Goal: Task Accomplishment & Management: Manage account settings

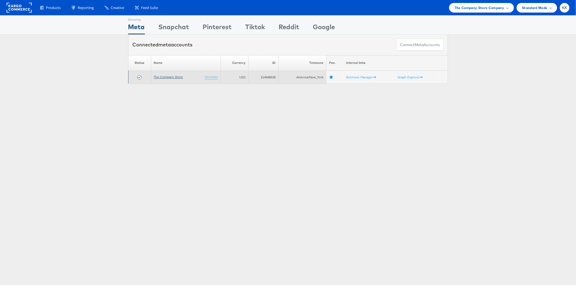
click at [168, 75] on link "The Company Store" at bounding box center [168, 77] width 29 height 4
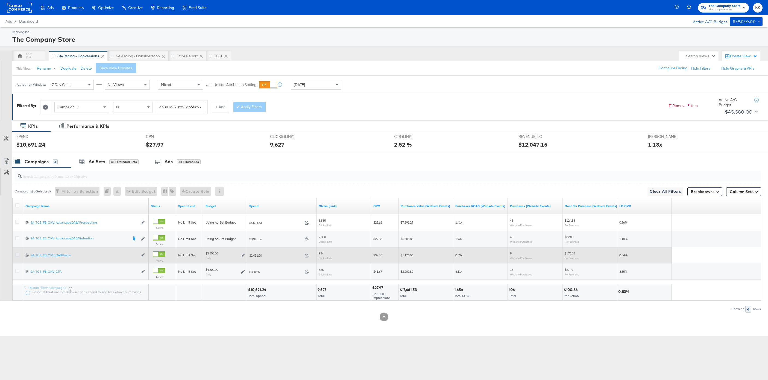
click at [16, 255] on icon at bounding box center [17, 255] width 4 height 4
click at [0, 0] on input "checkbox" at bounding box center [0, 0] width 0 height 0
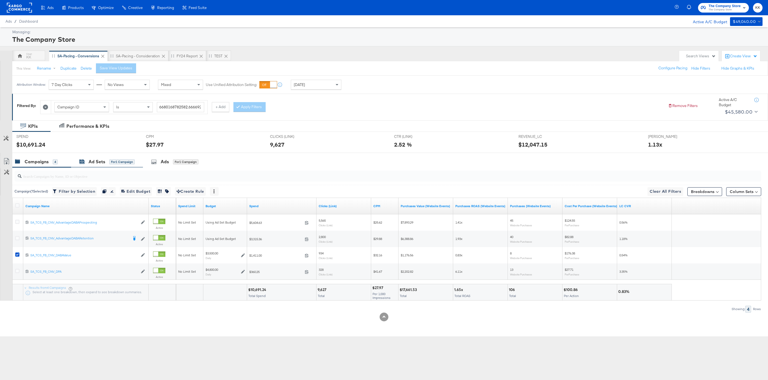
click at [110, 162] on div "for 1 Campaign" at bounding box center [121, 162] width 25 height 5
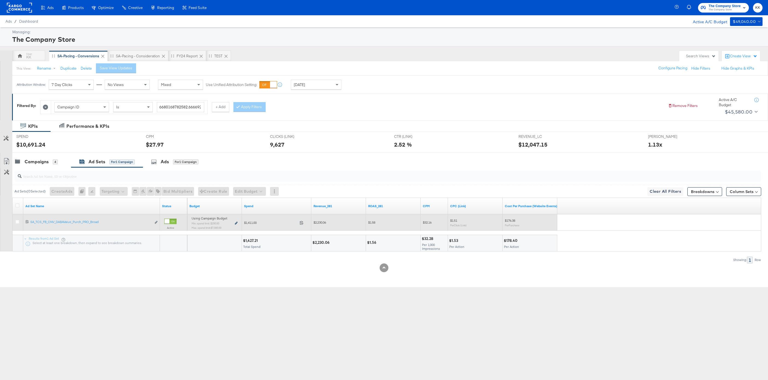
click at [236, 223] on icon at bounding box center [236, 223] width 3 height 3
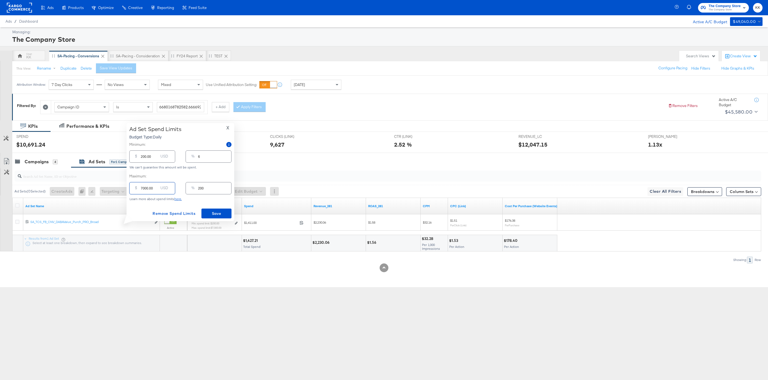
drag, startPoint x: 143, startPoint y: 188, endPoint x: 136, endPoint y: 188, distance: 6.3
click at [136, 188] on div "$ 7000.00 USD" at bounding box center [152, 188] width 46 height 12
type input "2000.00"
type input "57"
type input "2000.00"
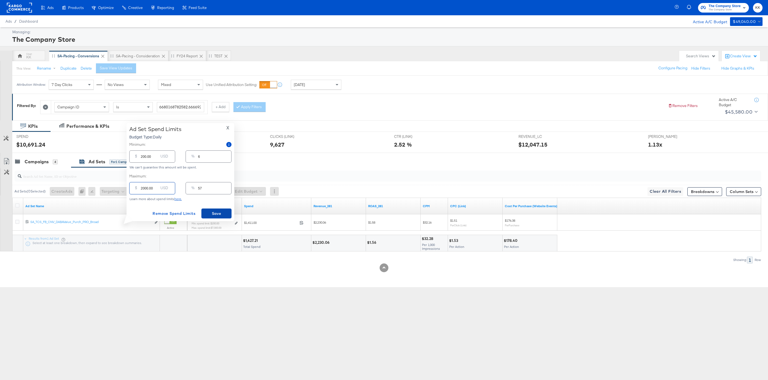
click at [210, 212] on span "Save" at bounding box center [217, 213] width 26 height 7
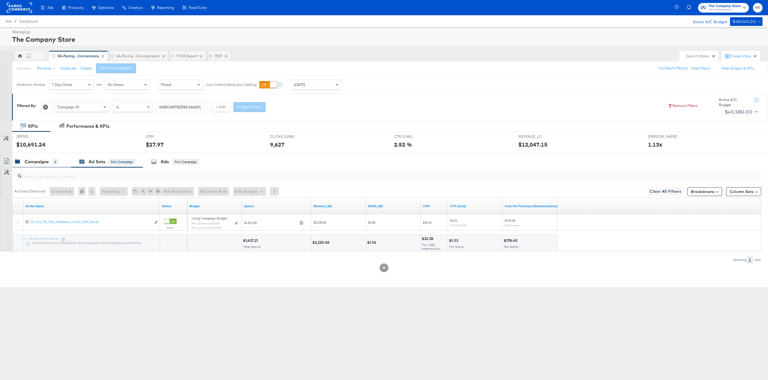
click at [21, 163] on div "Campaigns 4" at bounding box center [36, 162] width 43 height 6
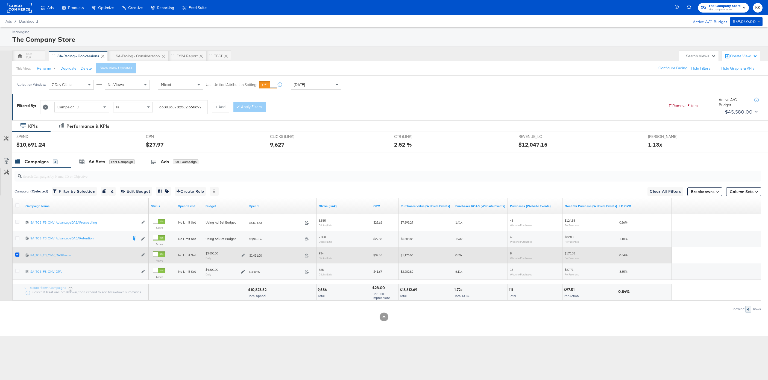
click at [17, 254] on icon at bounding box center [17, 255] width 4 height 4
click at [0, 0] on input "checkbox" at bounding box center [0, 0] width 0 height 0
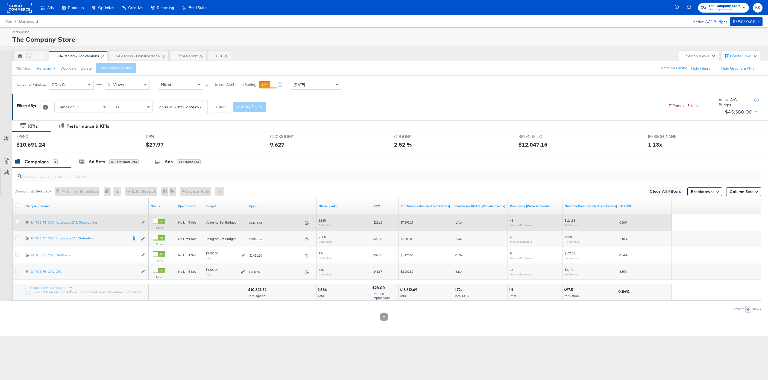
click at [18, 219] on div at bounding box center [18, 223] width 10 height 10
click at [18, 223] on icon at bounding box center [17, 222] width 4 height 4
click at [0, 0] on input "checkbox" at bounding box center [0, 0] width 0 height 0
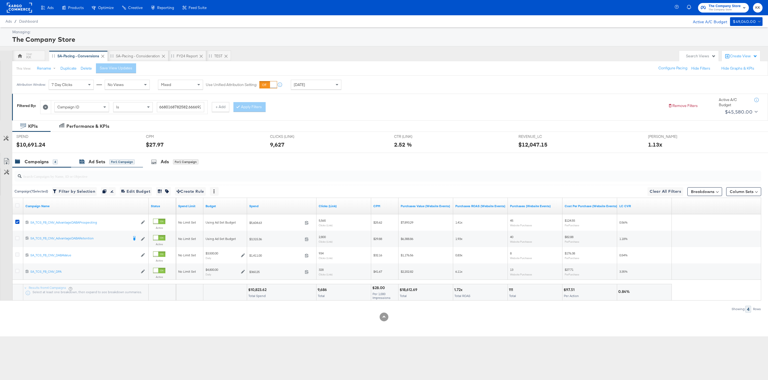
click at [124, 161] on div "for 1 Campaign" at bounding box center [121, 162] width 25 height 5
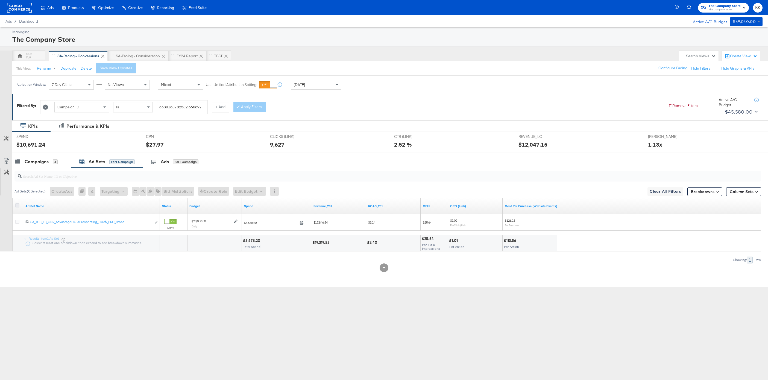
click at [19, 205] on icon at bounding box center [17, 206] width 4 height 4
click at [0, 0] on input "checkbox" at bounding box center [0, 0] width 0 height 0
click at [242, 193] on button "Edit Budget" at bounding box center [242, 191] width 33 height 9
click at [243, 205] on span "Edit Ad Set Budget" at bounding box center [243, 205] width 31 height 7
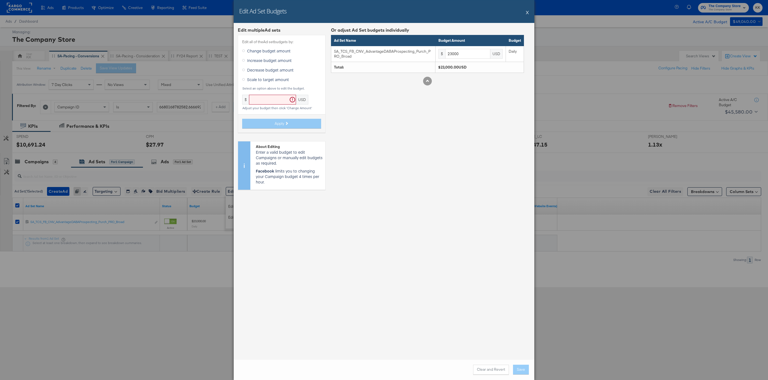
click at [265, 69] on span "Decrease budget amount" at bounding box center [270, 69] width 46 height 5
click at [0, 0] on input "Decrease budget amount" at bounding box center [0, 0] width 0 height 0
click at [272, 102] on input "text" at bounding box center [289, 100] width 47 height 10
type input "19"
click at [274, 118] on button "Apply" at bounding box center [281, 119] width 79 height 10
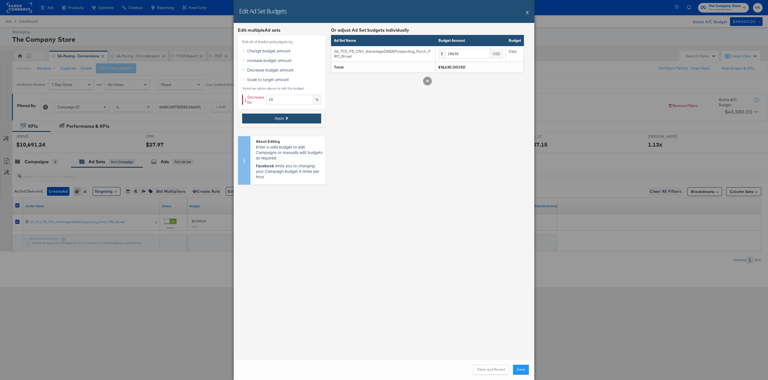
click at [274, 118] on button "Apply" at bounding box center [281, 119] width 79 height 10
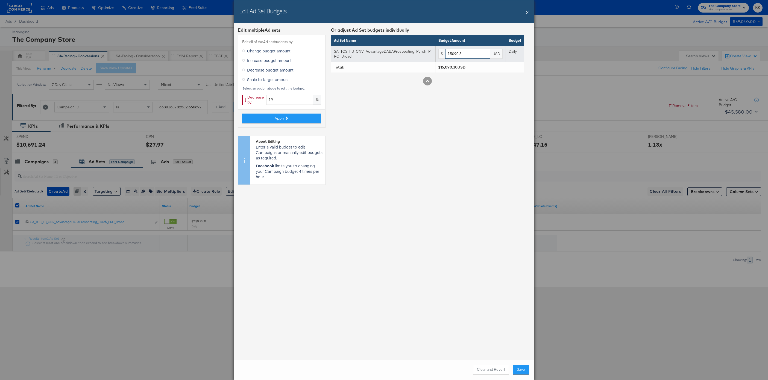
click at [469, 55] on input "15090.3" at bounding box center [467, 54] width 45 height 10
type input "15090"
click at [520, 367] on button "Save" at bounding box center [521, 370] width 16 height 10
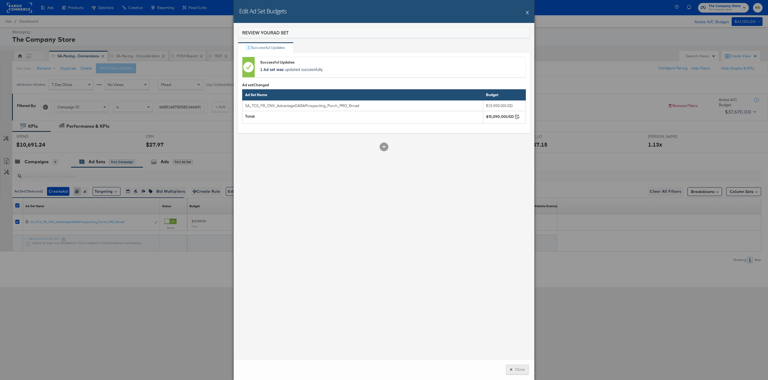
click at [522, 366] on button "Close" at bounding box center [517, 370] width 23 height 10
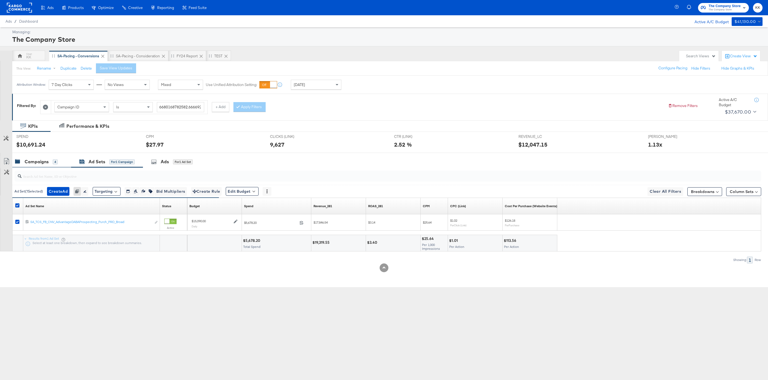
click at [42, 162] on div "Campaigns" at bounding box center [37, 162] width 24 height 6
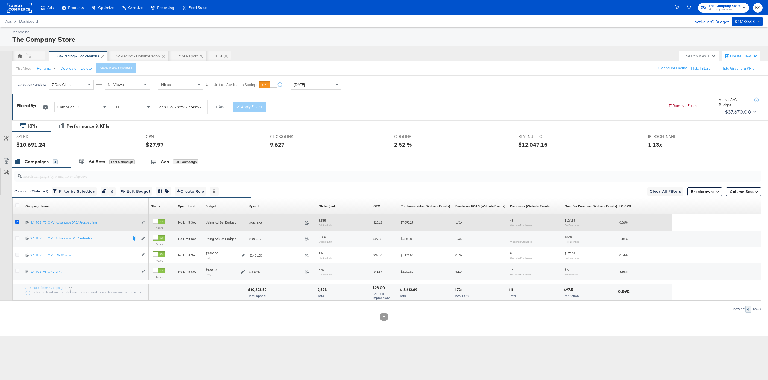
click at [17, 221] on icon at bounding box center [17, 222] width 4 height 4
click at [0, 0] on input "checkbox" at bounding box center [0, 0] width 0 height 0
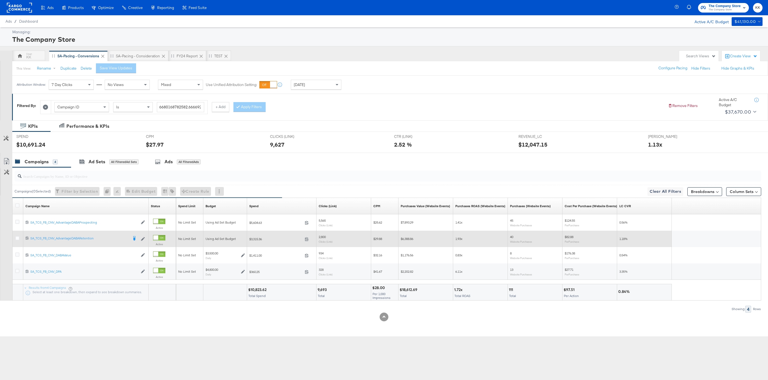
click at [17, 241] on div at bounding box center [18, 238] width 6 height 5
click at [17, 240] on icon at bounding box center [17, 238] width 4 height 4
click at [0, 0] on input "checkbox" at bounding box center [0, 0] width 0 height 0
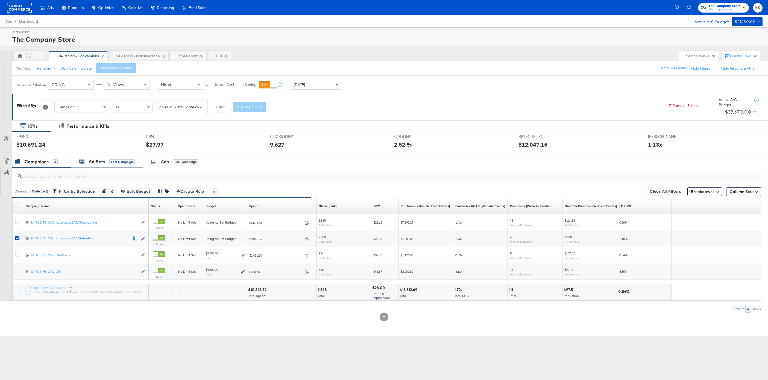
click at [111, 160] on div "for 1 Campaign" at bounding box center [121, 162] width 25 height 5
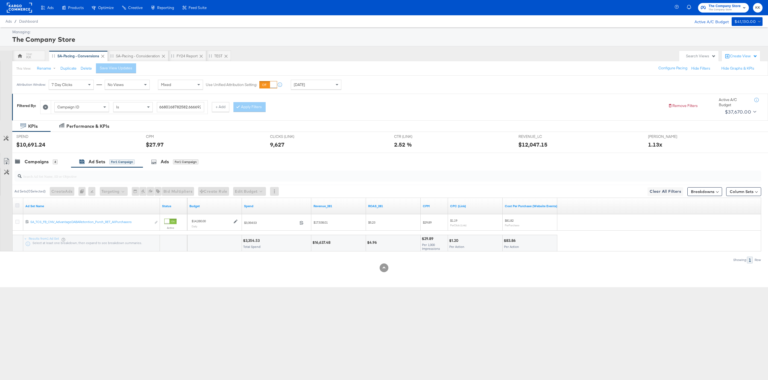
click at [17, 205] on icon at bounding box center [17, 206] width 4 height 4
click at [0, 0] on input "checkbox" at bounding box center [0, 0] width 0 height 0
click at [255, 193] on button "Edit Budget" at bounding box center [242, 191] width 33 height 9
click at [255, 208] on span "Edit Ad Set Budget" at bounding box center [243, 205] width 31 height 7
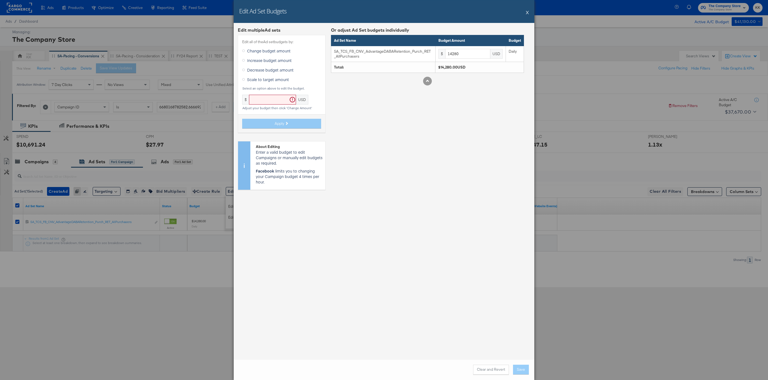
click at [270, 69] on span "Decrease budget amount" at bounding box center [270, 69] width 46 height 5
click at [0, 0] on input "Decrease budget amount" at bounding box center [0, 0] width 0 height 0
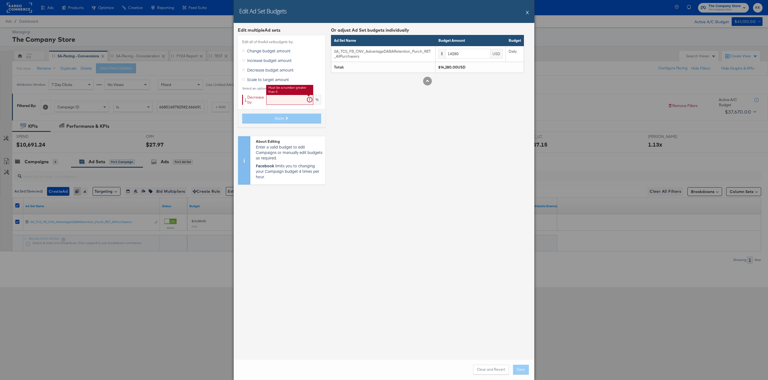
click at [275, 103] on input "text" at bounding box center [289, 100] width 47 height 10
type input "19"
click at [286, 117] on icon at bounding box center [286, 118] width 3 height 3
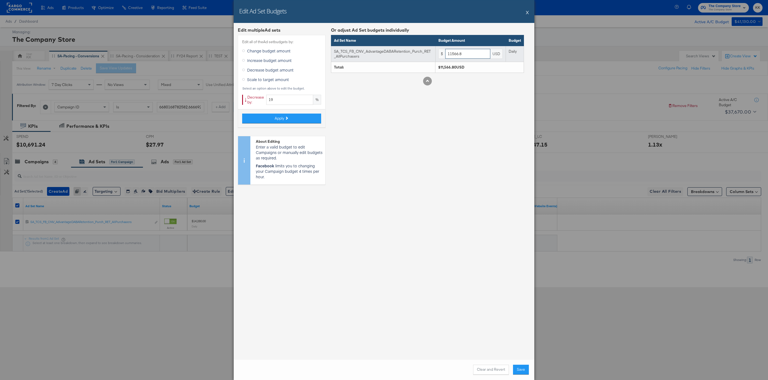
drag, startPoint x: 466, startPoint y: 54, endPoint x: 431, endPoint y: 54, distance: 35.0
click at [431, 54] on tr "SA_TCS_FB_CNV_AdvantageDABARetention_Purch_RET_AllPurchasers $ 11566.8 USD Daily" at bounding box center [427, 54] width 193 height 16
type input "11500"
click at [521, 371] on button "Save" at bounding box center [521, 370] width 16 height 10
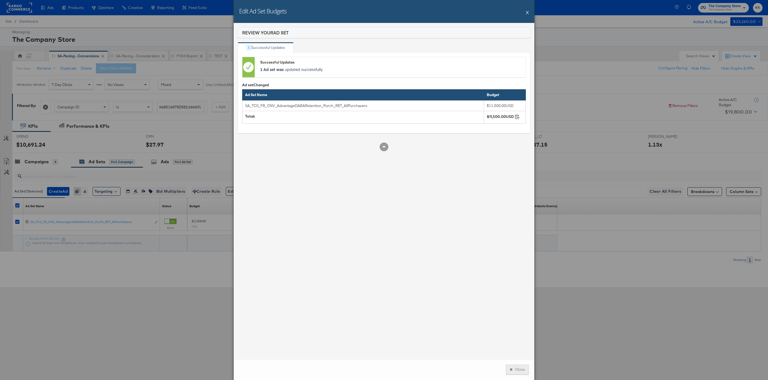
click at [520, 370] on button "Close" at bounding box center [517, 370] width 23 height 10
